Goal: Check status: Check status

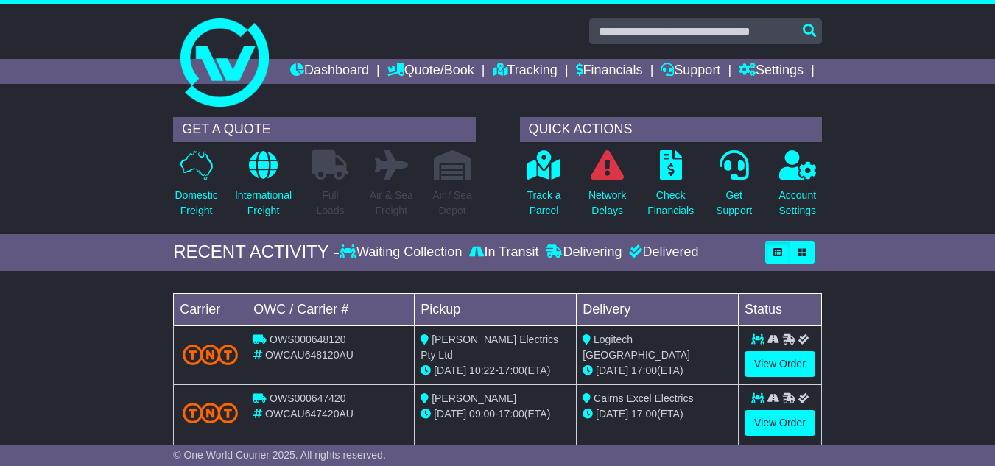
click at [770, 410] on link "View Order" at bounding box center [780, 423] width 71 height 26
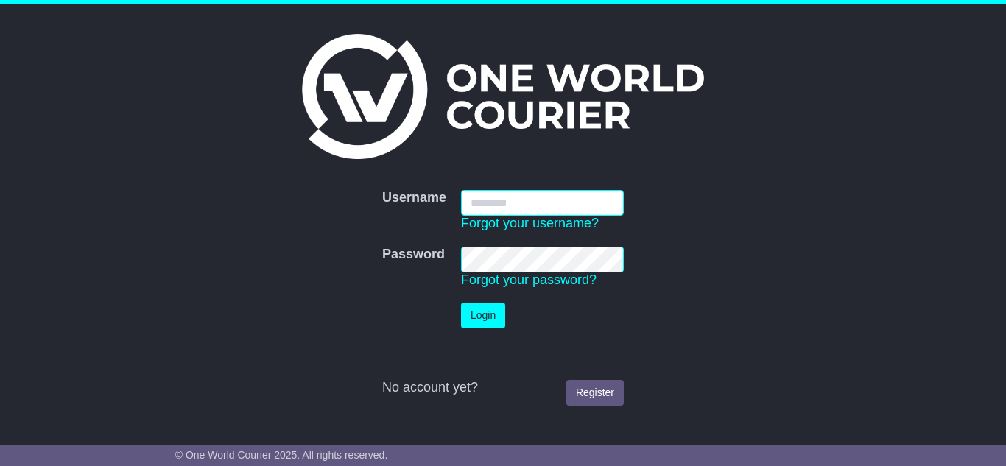
type input "**********"
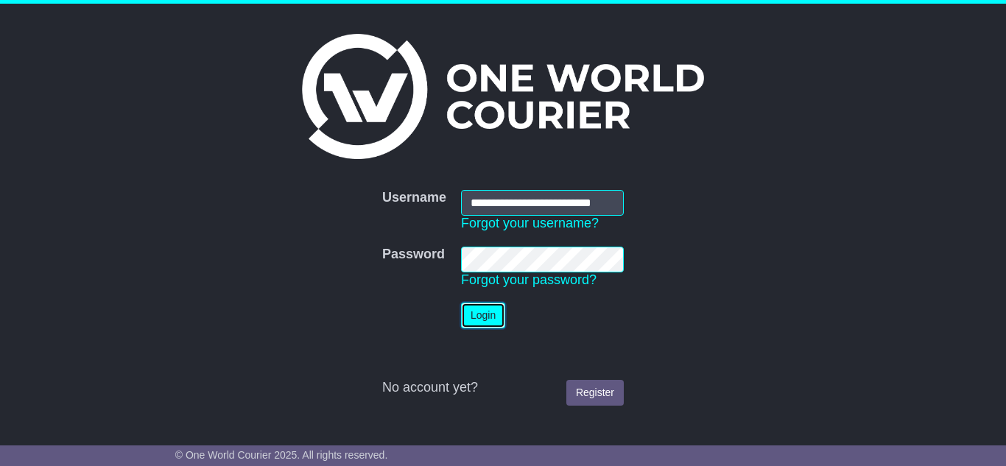
click at [492, 314] on button "Login" at bounding box center [483, 316] width 44 height 26
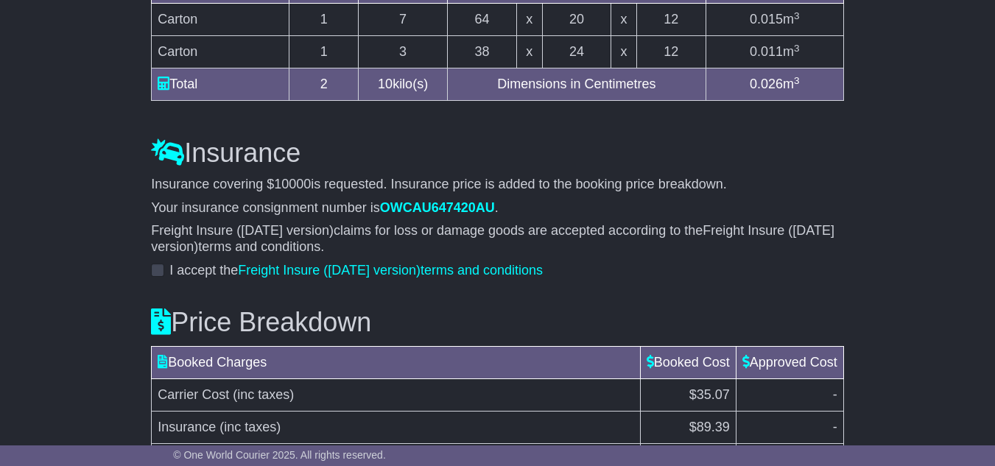
scroll to position [1473, 0]
